Goal: Find specific page/section: Find specific page/section

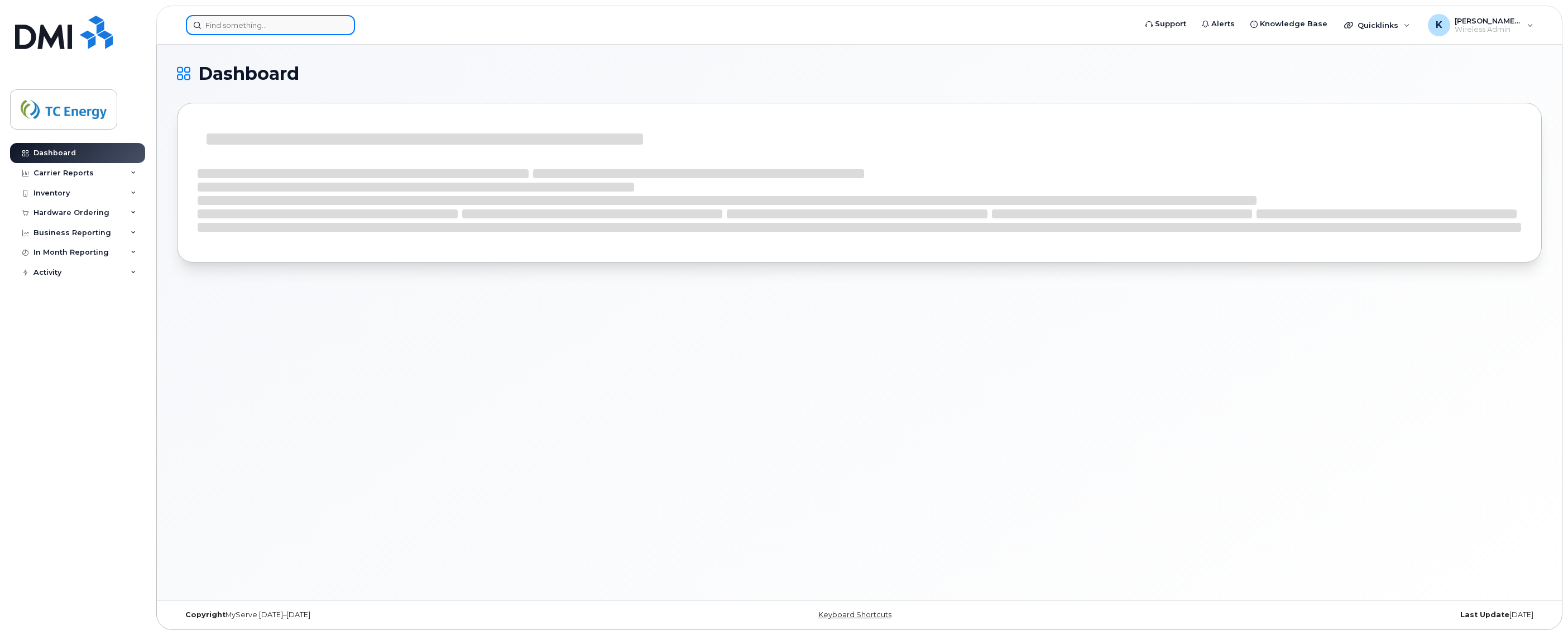
click at [283, 25] on input at bounding box center [270, 25] width 169 height 20
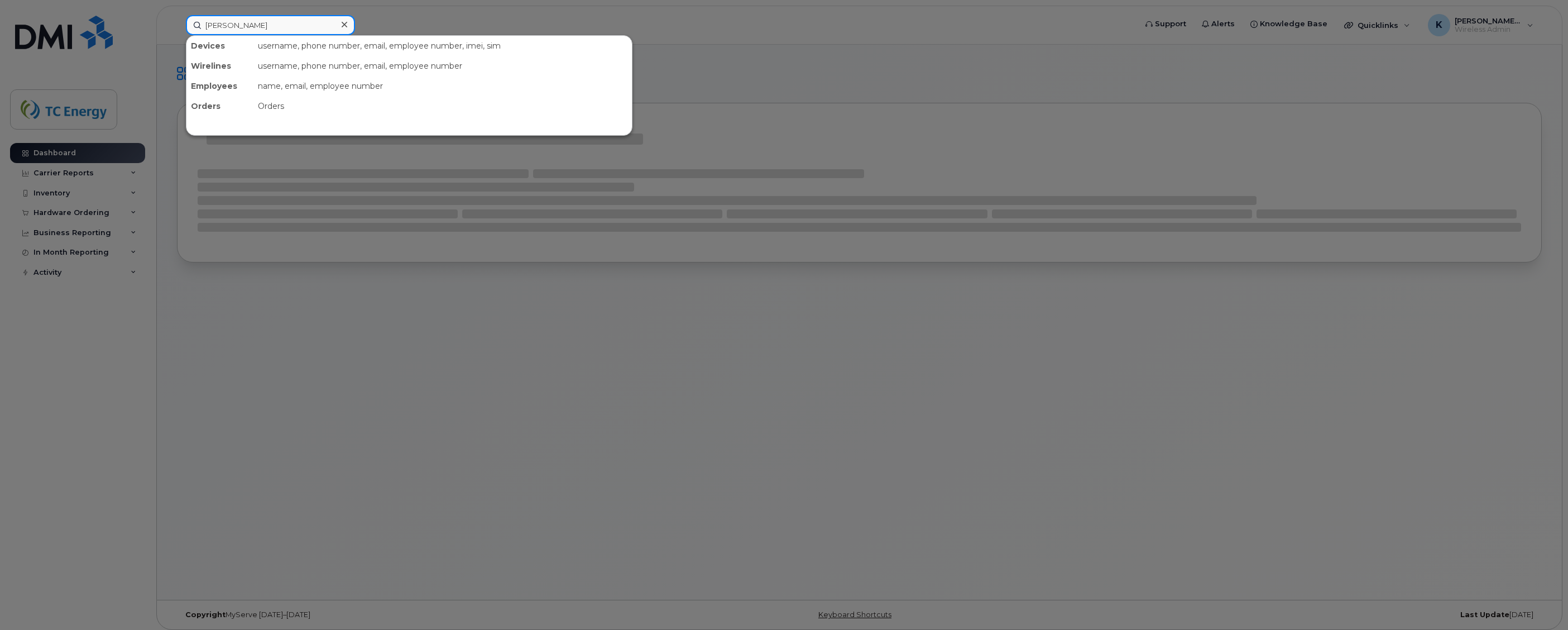
type input "[PERSON_NAME]"
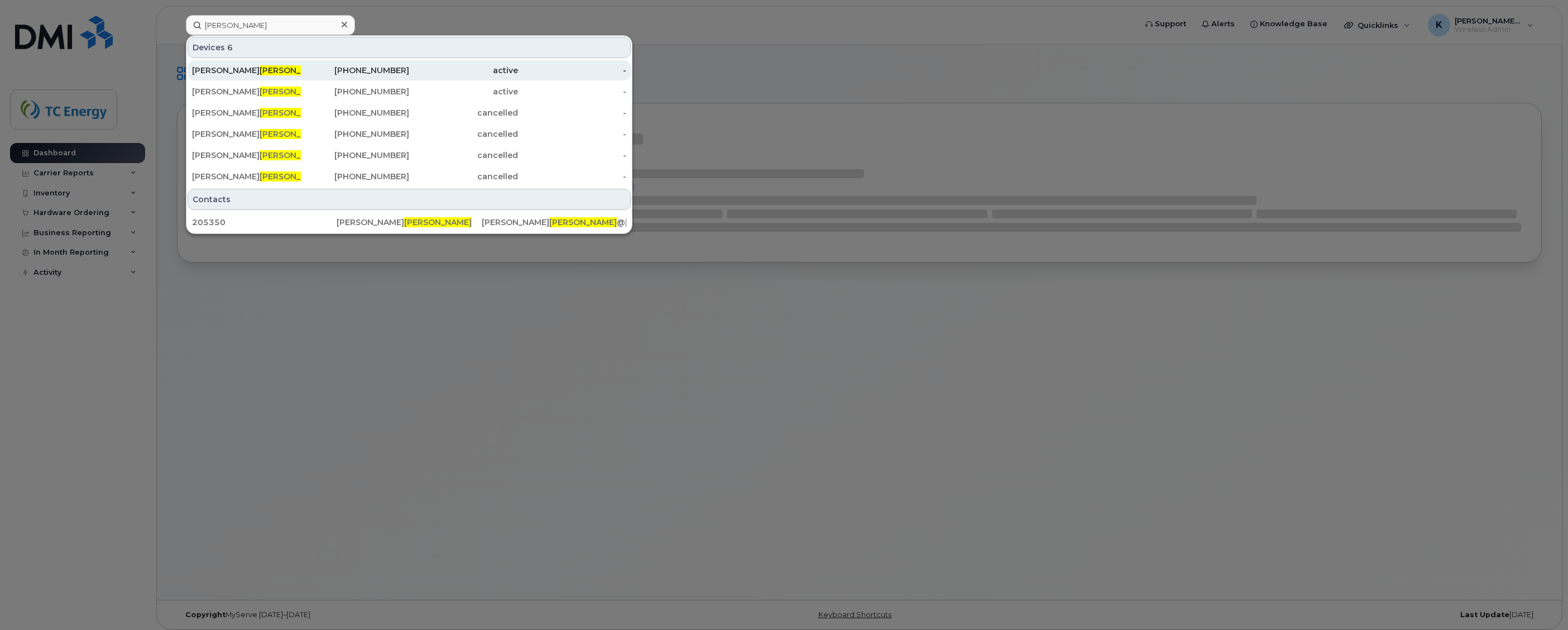
click at [260, 69] on span "[PERSON_NAME]" at bounding box center [293, 70] width 67 height 10
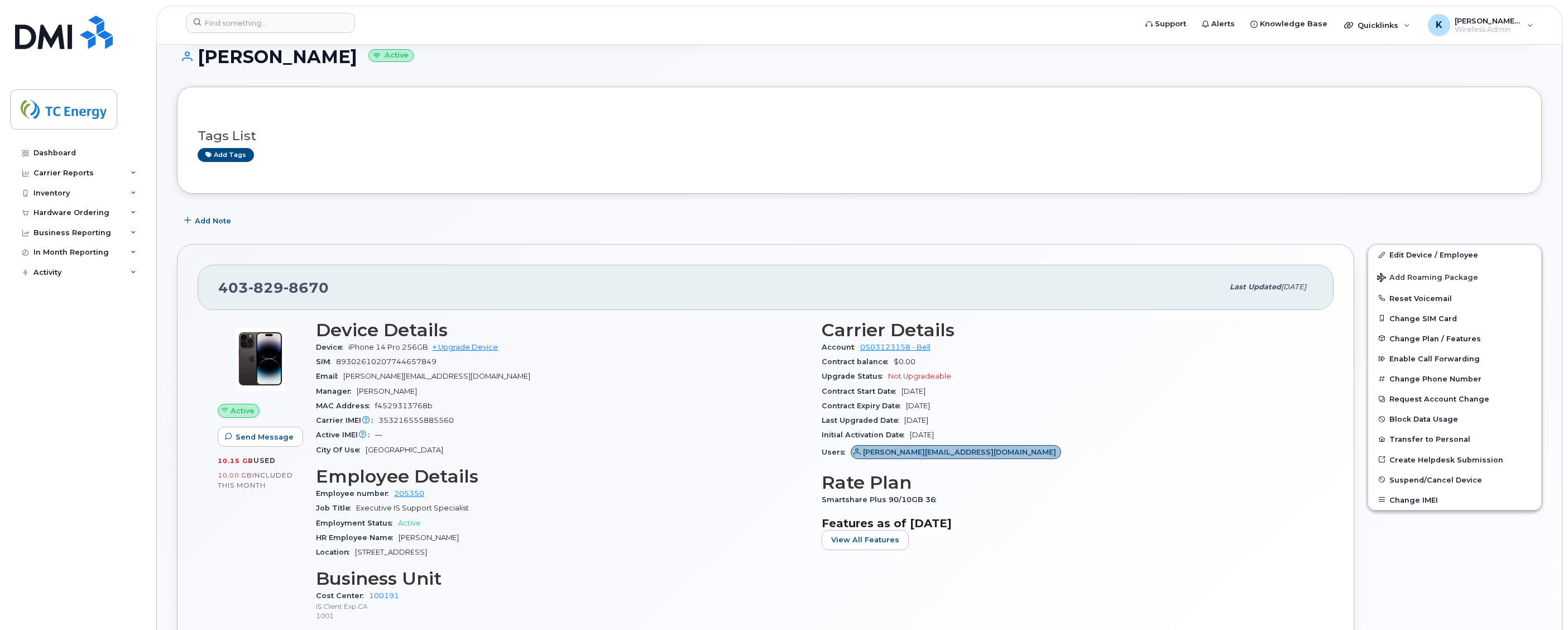
scroll to position [167, 0]
